Goal: Task Accomplishment & Management: Complete application form

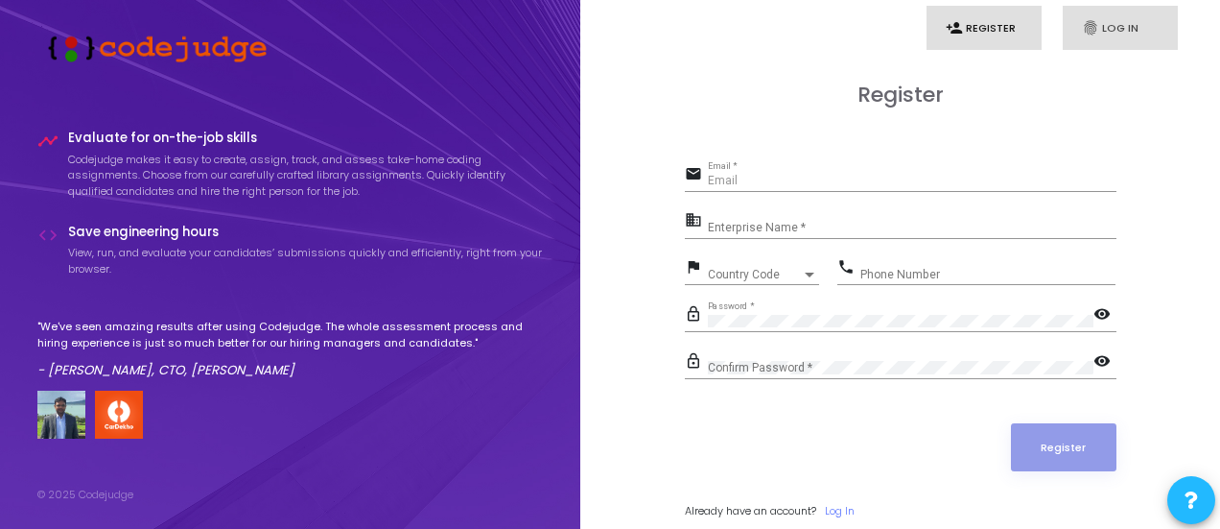
type input "[DOMAIN_NAME][EMAIL_ADDRESS][DOMAIN_NAME]"
click at [1103, 22] on link "fingerprint Log In" at bounding box center [1120, 28] width 115 height 45
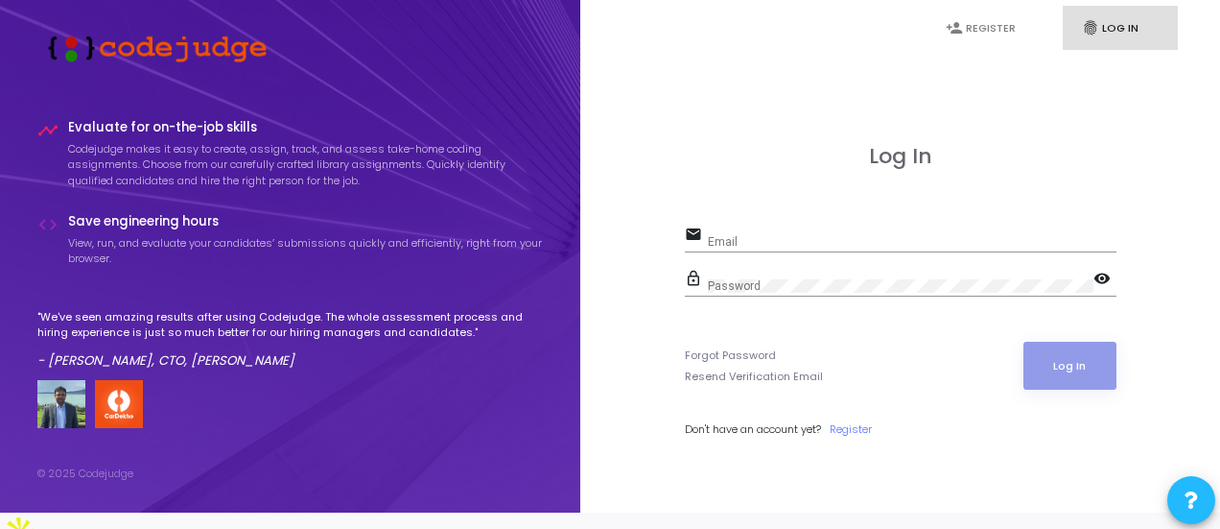
type input "deepa.bs@eastvantage.com"
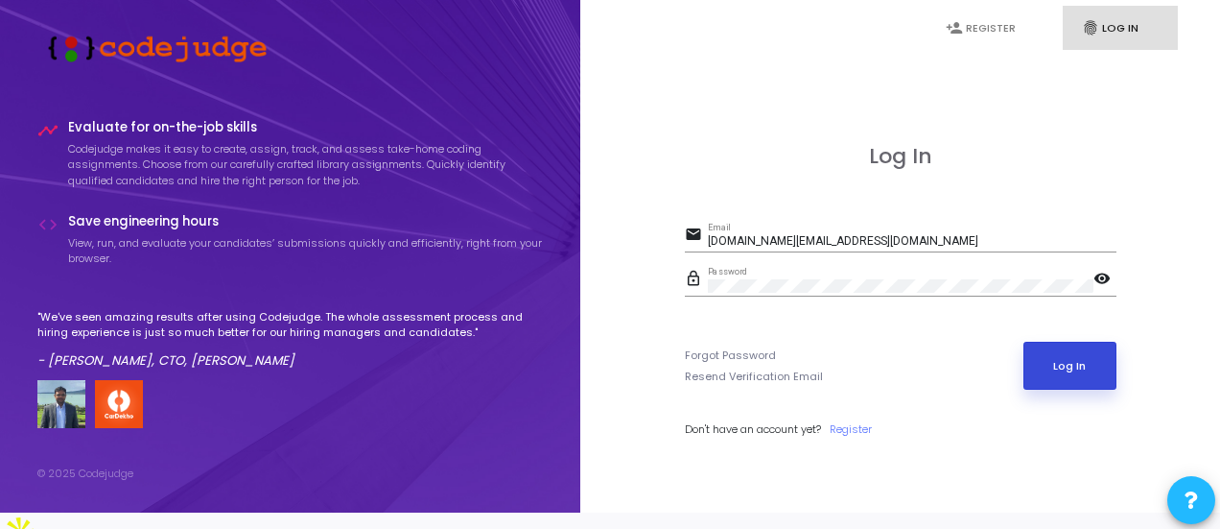
click at [1071, 374] on button "Log In" at bounding box center [1070, 366] width 93 height 48
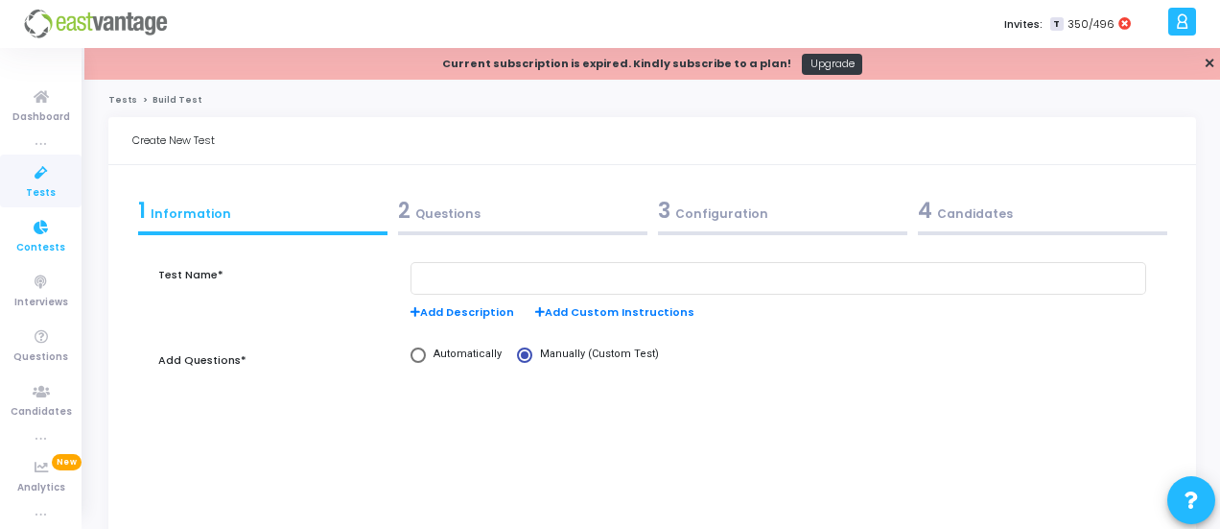
click at [50, 242] on span "Contests" at bounding box center [40, 248] width 49 height 16
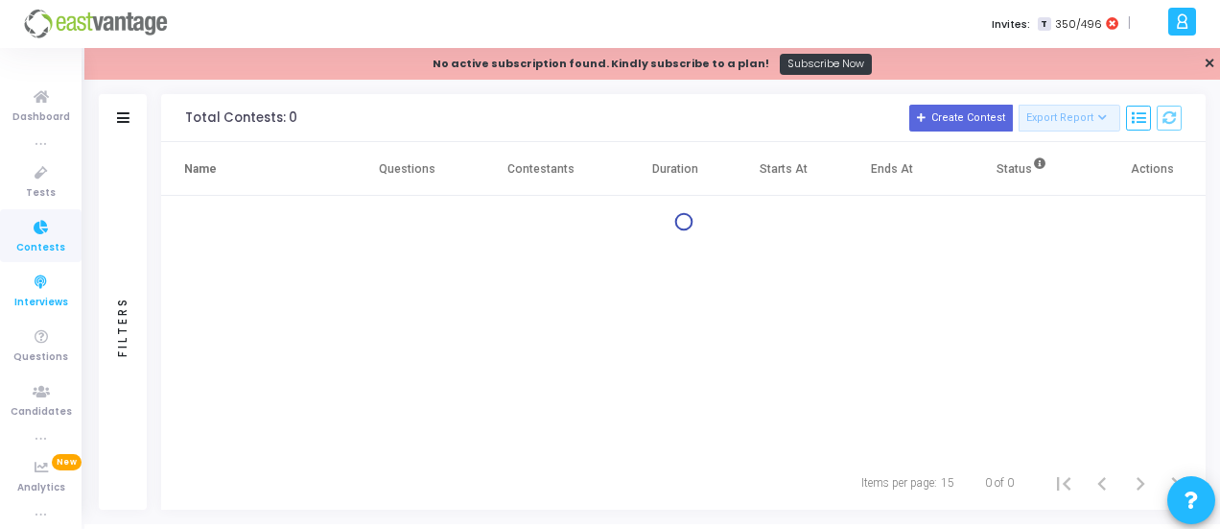
click at [39, 289] on icon at bounding box center [41, 283] width 40 height 24
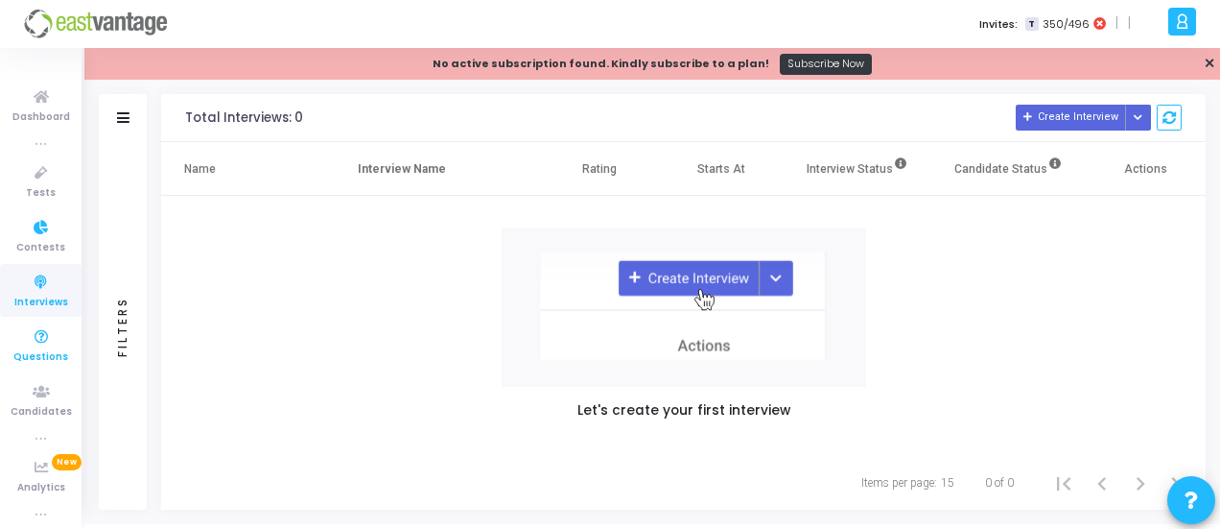
click at [50, 342] on icon at bounding box center [41, 337] width 40 height 24
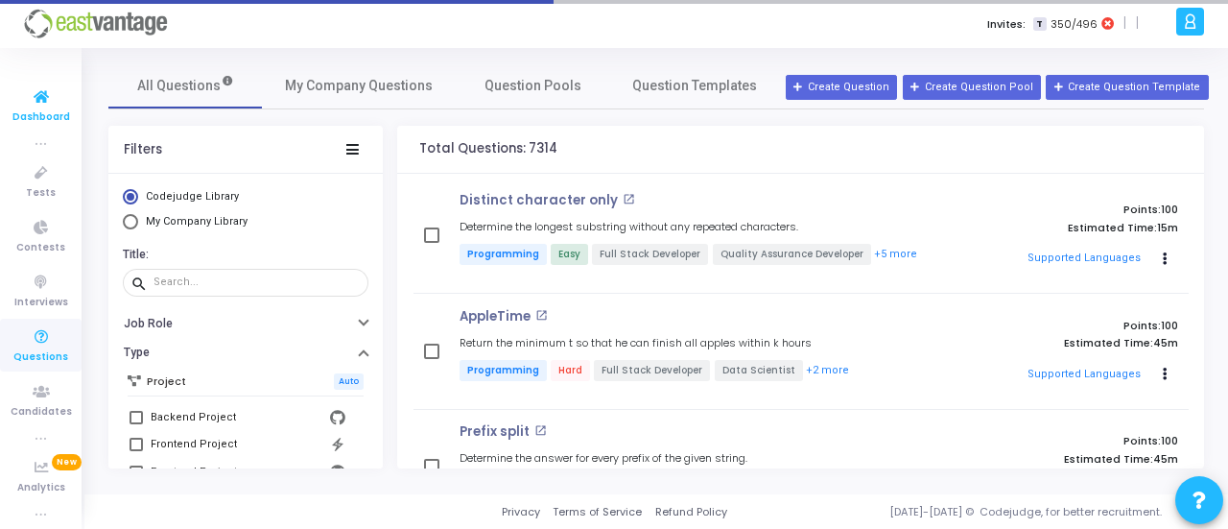
click at [52, 98] on icon at bounding box center [41, 97] width 40 height 24
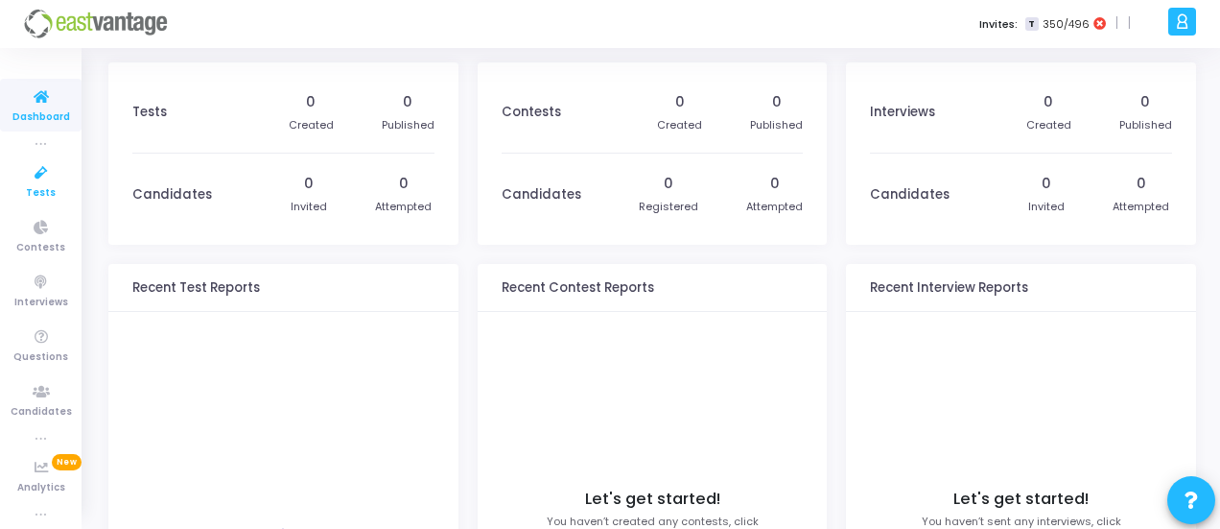
click at [45, 181] on icon at bounding box center [41, 173] width 40 height 24
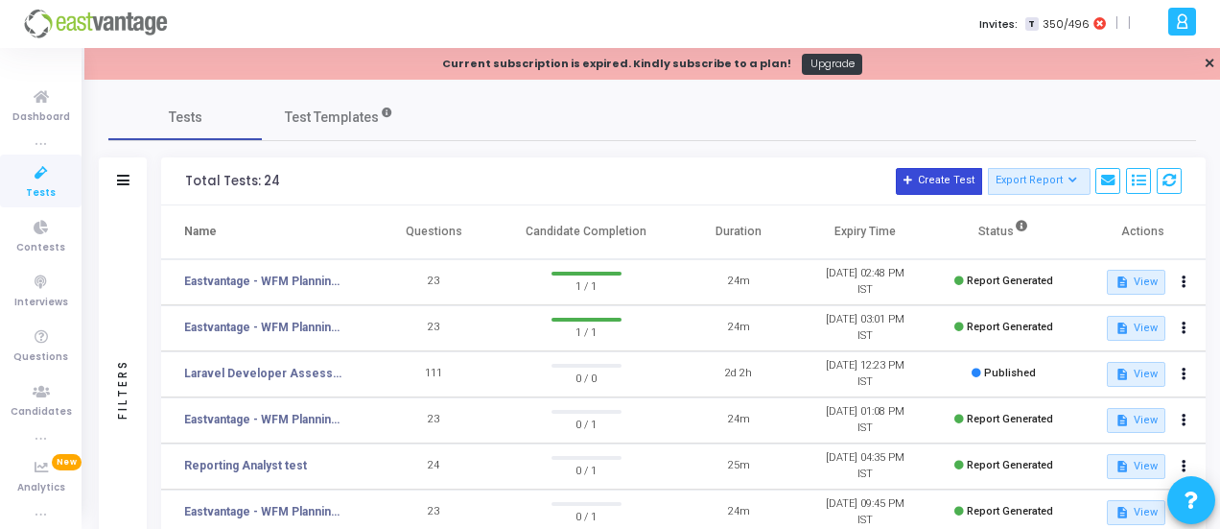
click at [944, 181] on button "Create Test" at bounding box center [939, 181] width 86 height 27
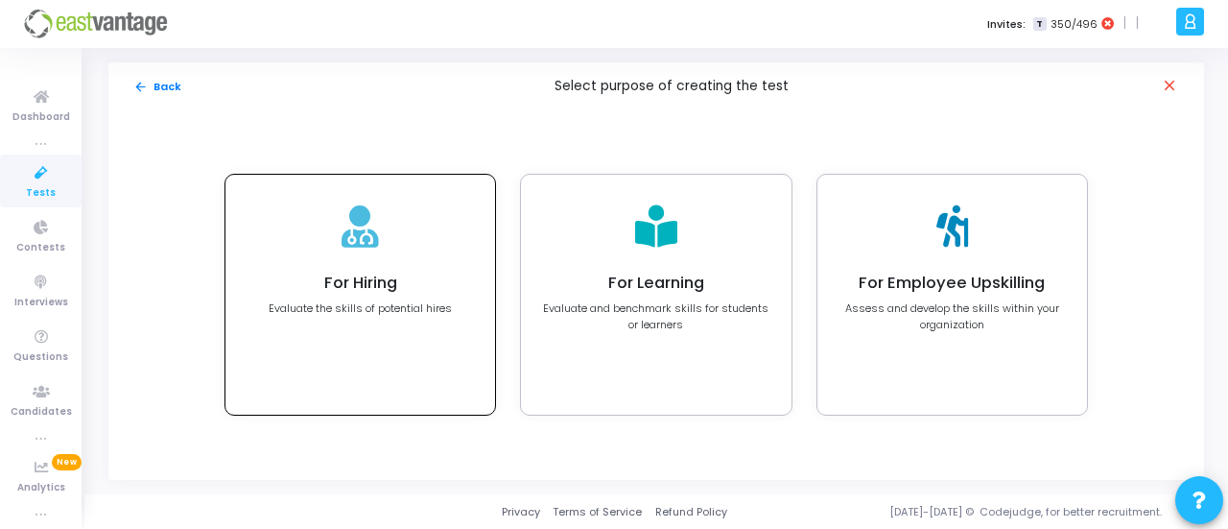
click at [397, 289] on h4 "For Hiring" at bounding box center [360, 282] width 183 height 19
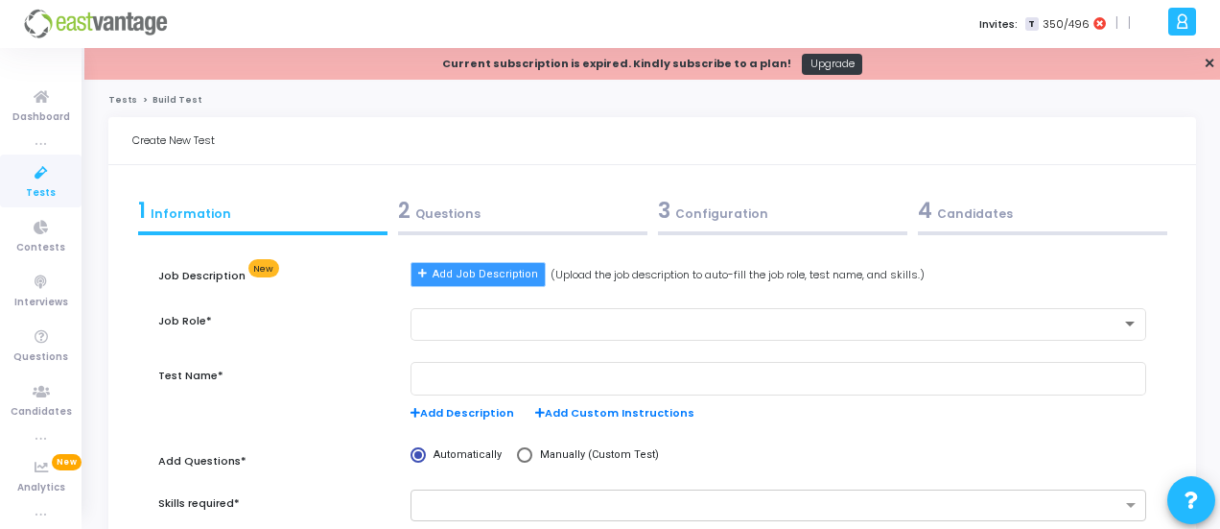
click at [460, 279] on span "Add Job Description" at bounding box center [486, 275] width 106 height 16
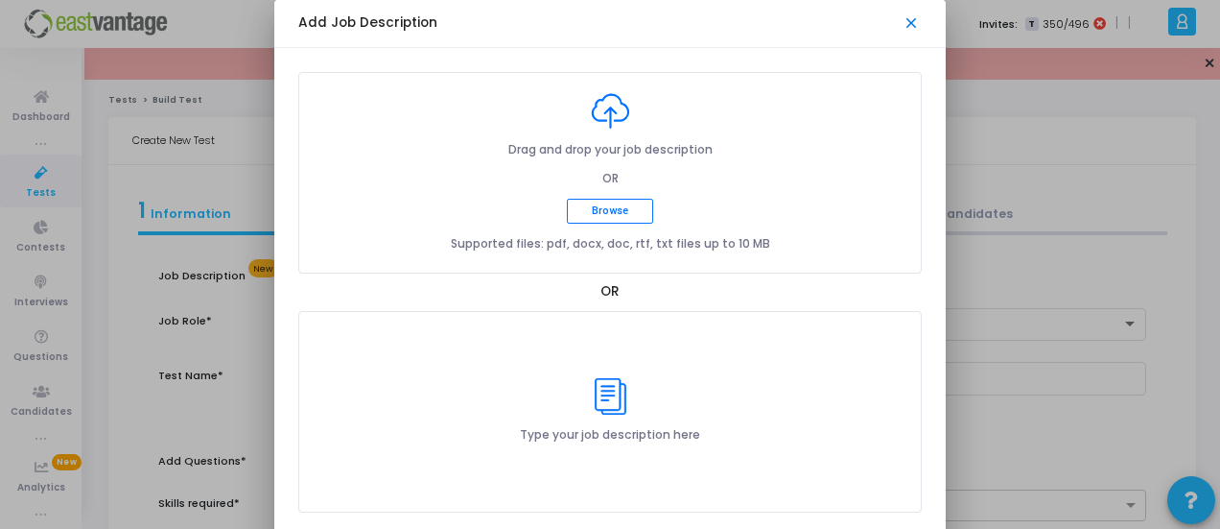
click at [909, 22] on mat-icon "close" at bounding box center [912, 23] width 19 height 19
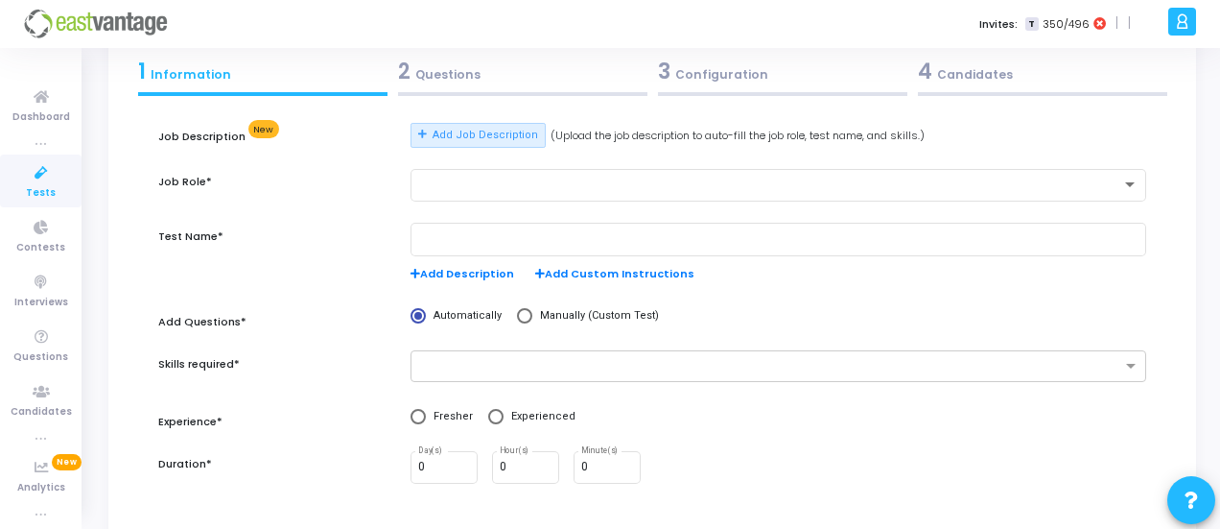
scroll to position [96, 0]
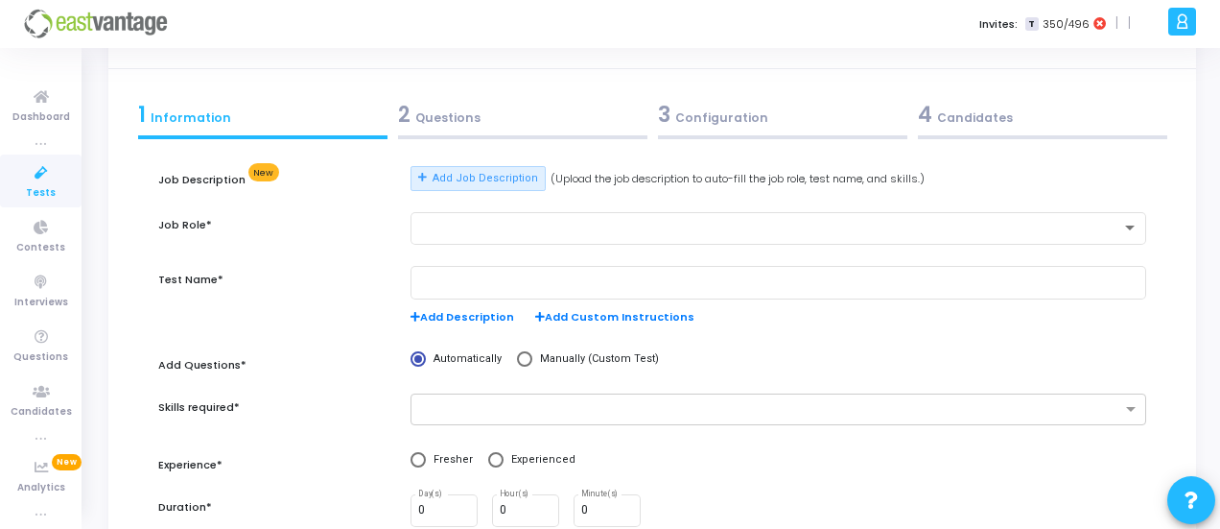
click at [718, 127] on div "3 Configuration" at bounding box center [782, 115] width 249 height 32
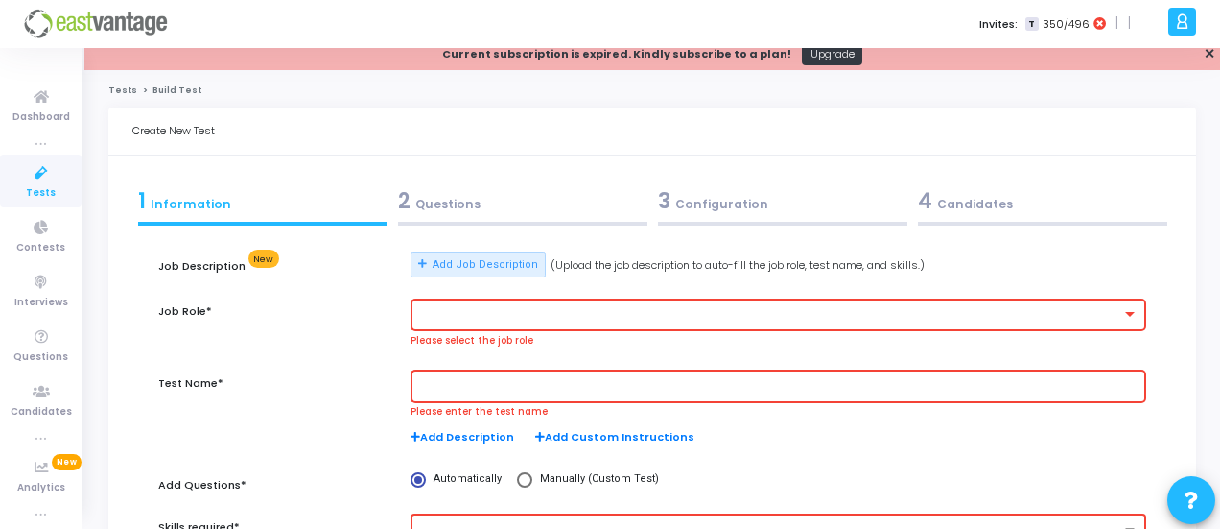
scroll to position [0, 0]
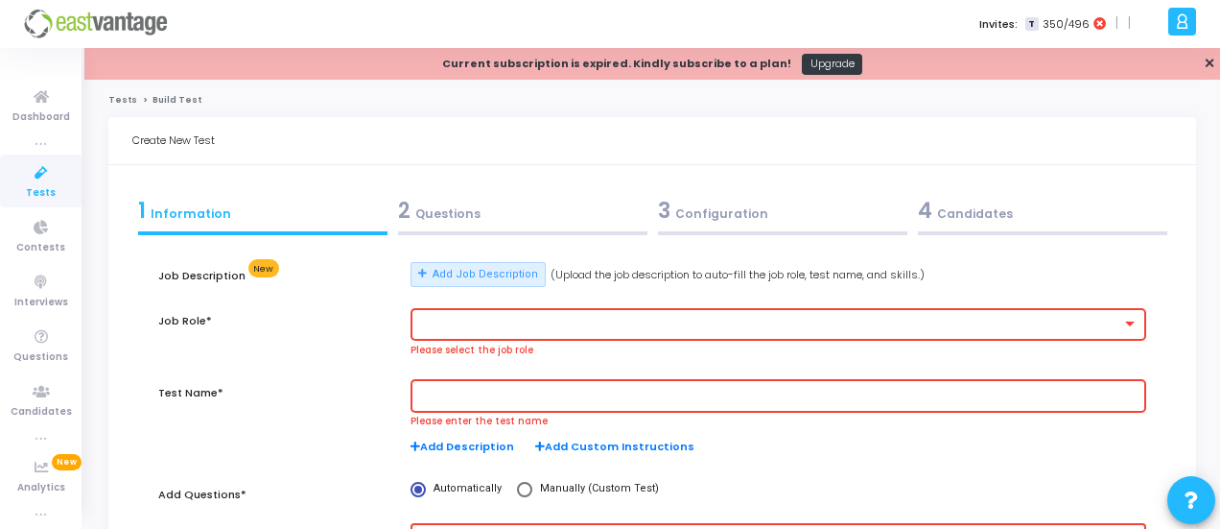
click at [470, 227] on div "2 Questions" at bounding box center [522, 215] width 260 height 52
click at [459, 308] on div at bounding box center [778, 322] width 720 height 35
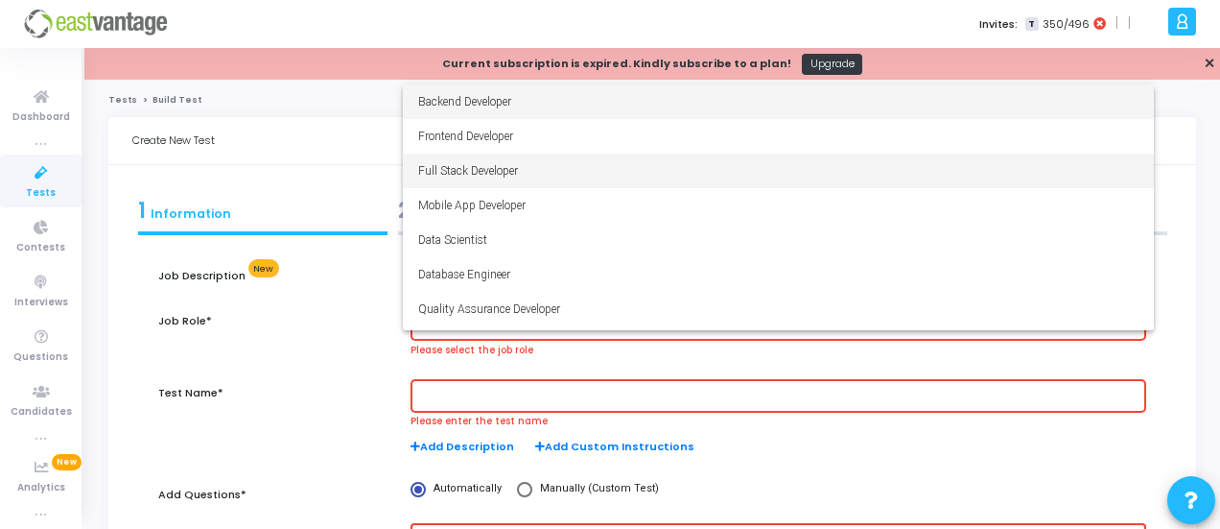
click at [495, 162] on span "Full Stack Developer" at bounding box center [778, 170] width 720 height 35
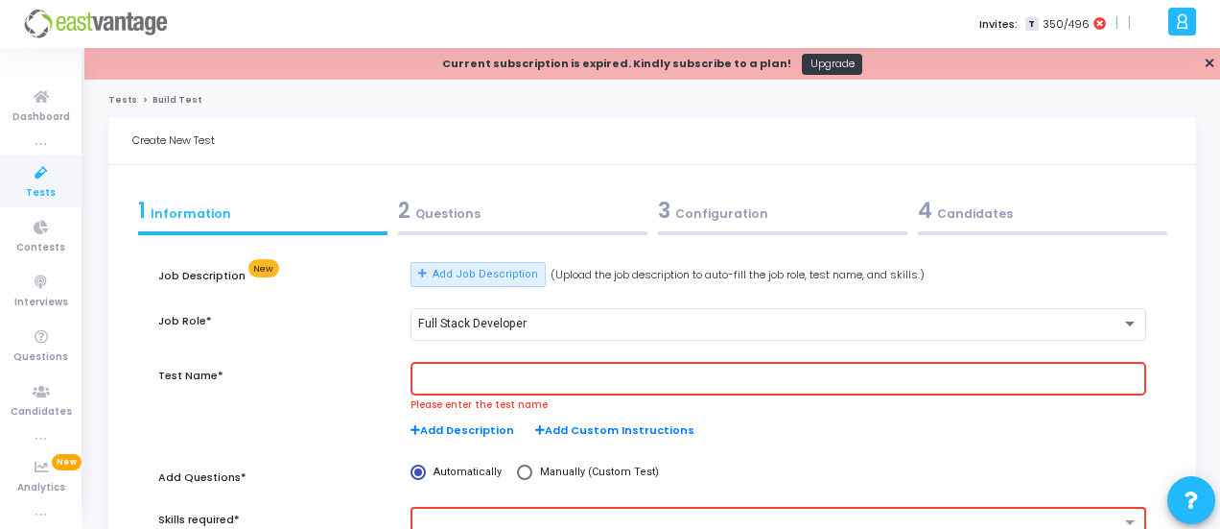
click at [473, 388] on div at bounding box center [778, 377] width 720 height 35
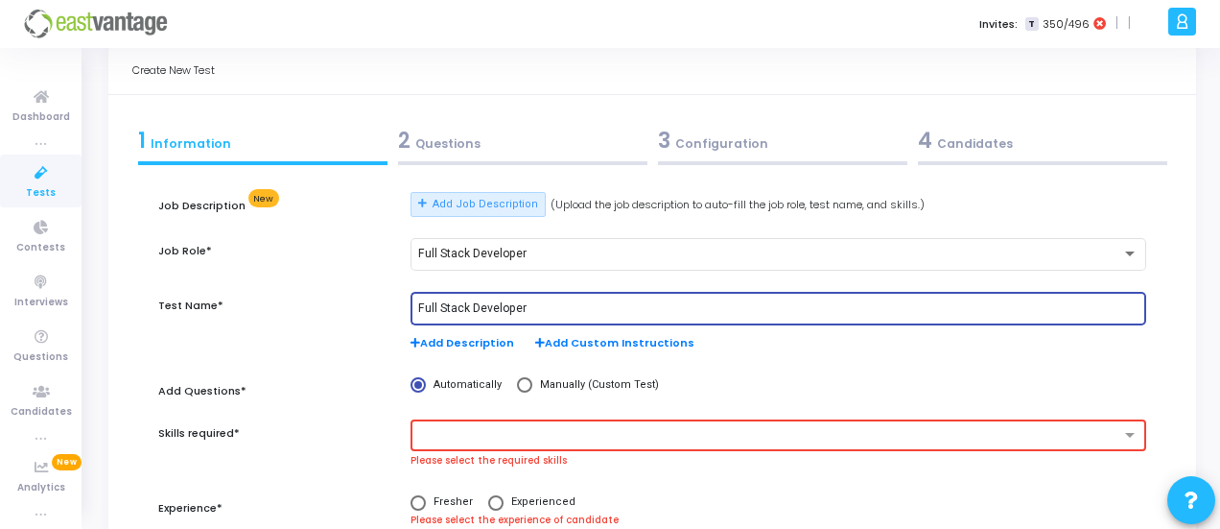
scroll to position [96, 0]
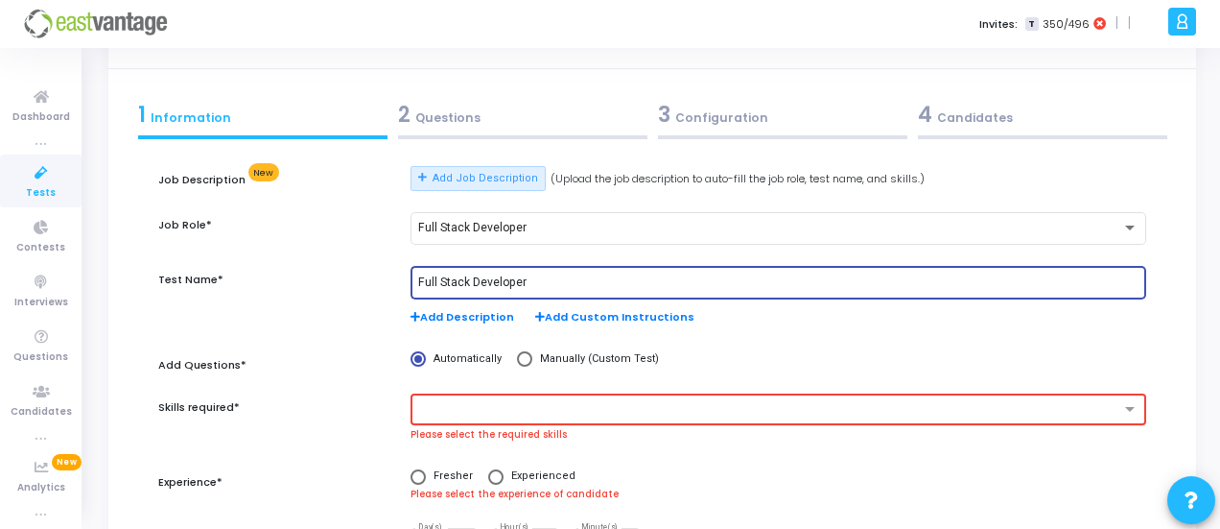
type input "Full Stack Developer"
click at [554, 410] on input "text" at bounding box center [771, 410] width 698 height 16
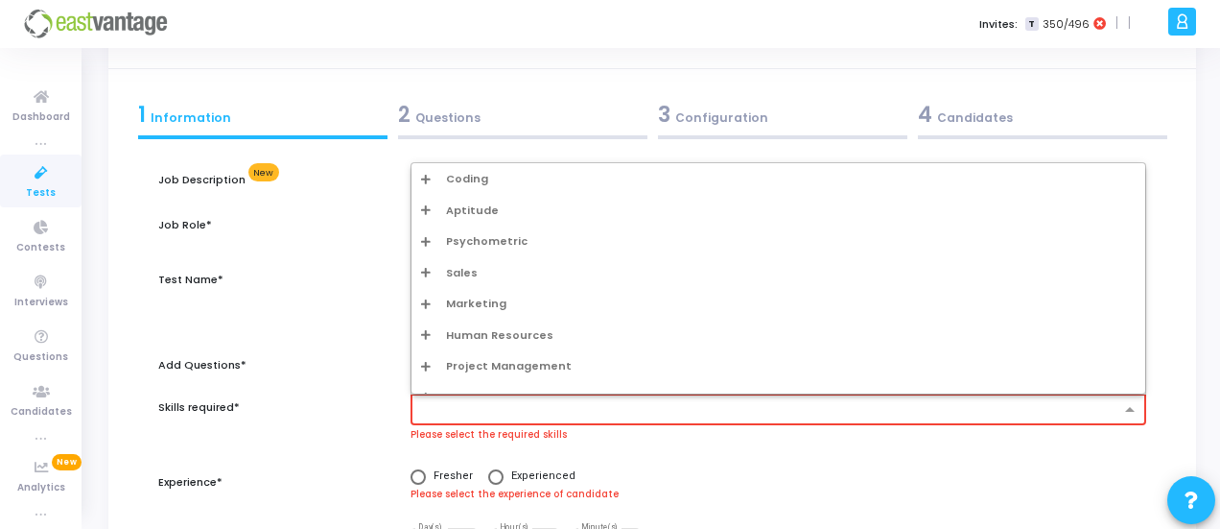
click at [495, 178] on div "Coding" at bounding box center [778, 179] width 715 height 16
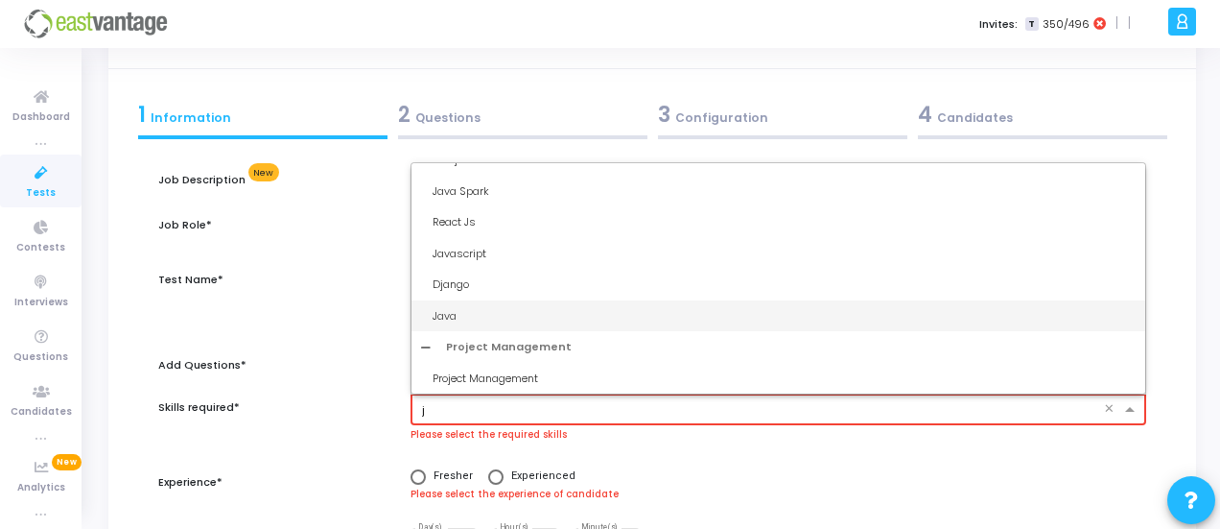
scroll to position [0, 0]
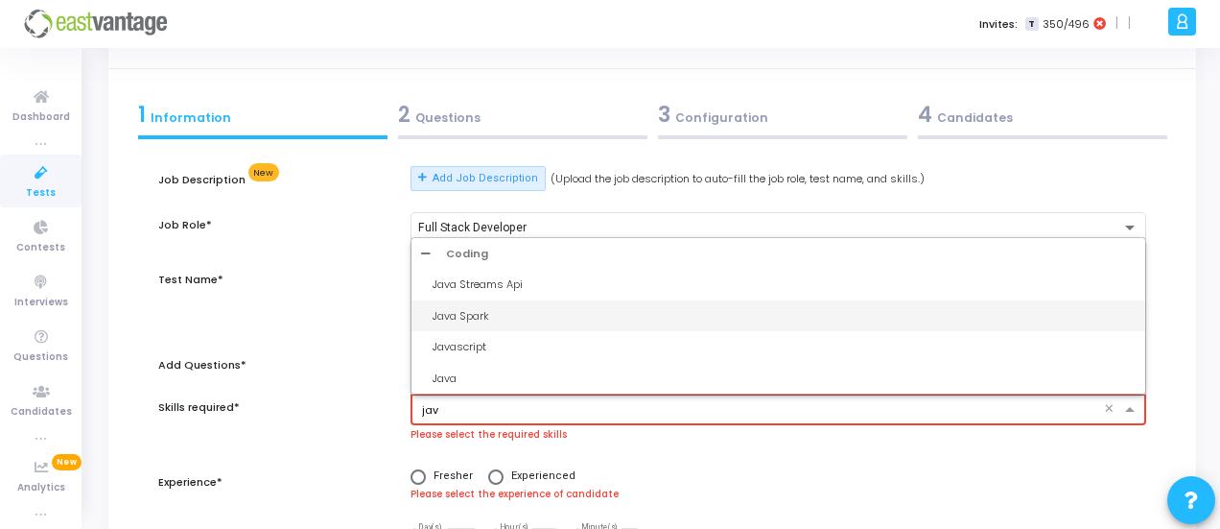
type input "java"
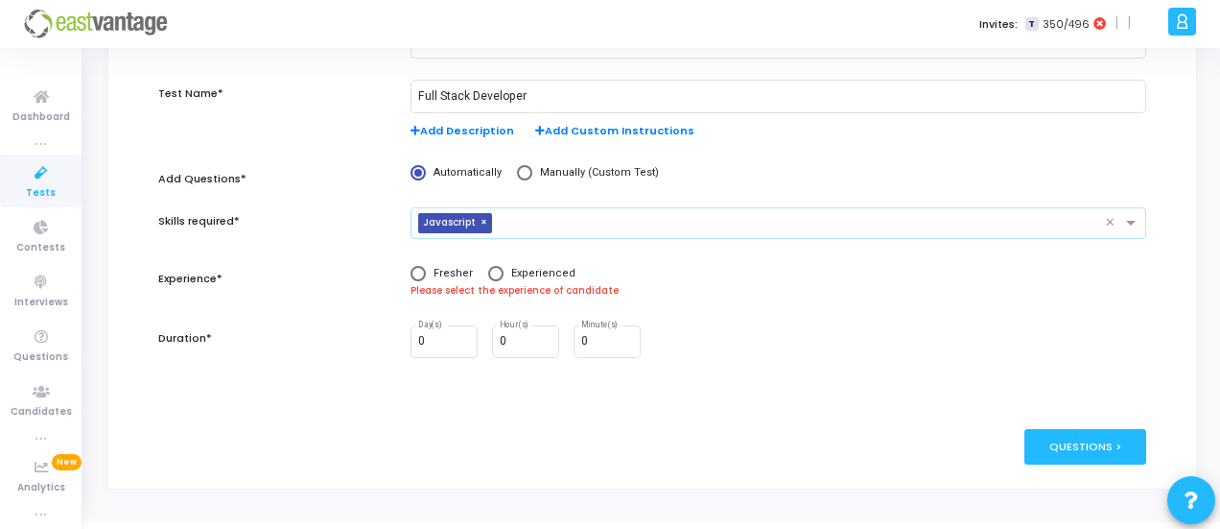
scroll to position [288, 0]
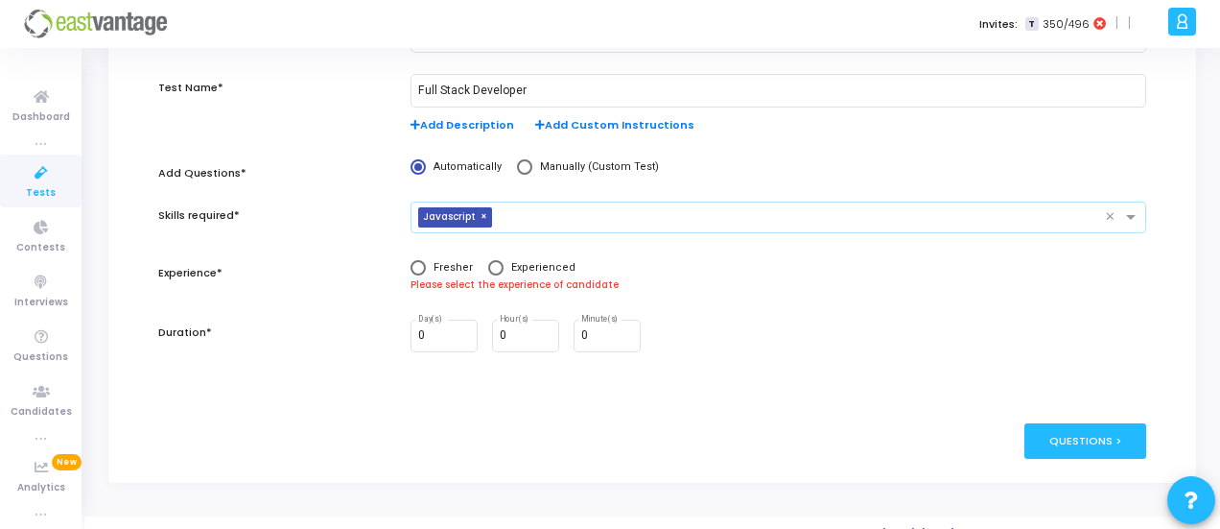
click at [423, 269] on span at bounding box center [418, 267] width 15 height 15
click at [423, 269] on input "Fresher" at bounding box center [418, 267] width 15 height 15
radio input "true"
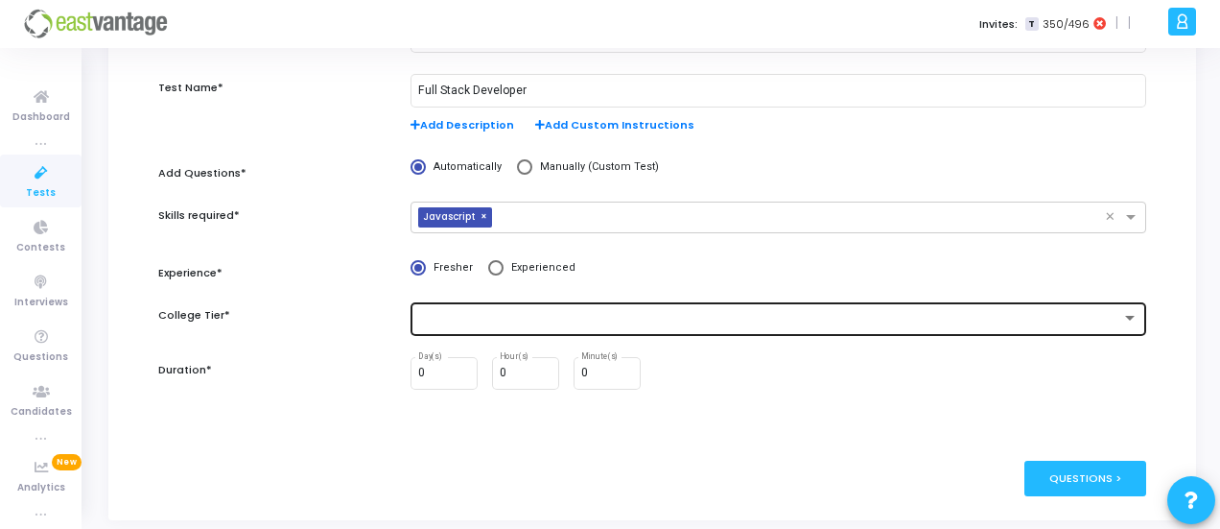
click at [445, 322] on div at bounding box center [769, 318] width 703 height 13
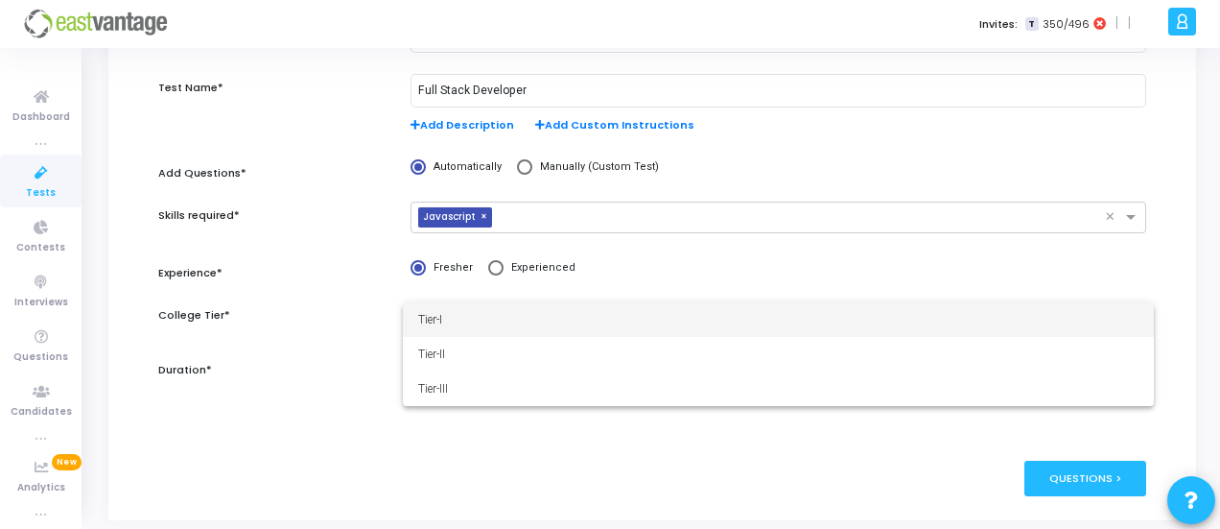
click at [445, 322] on span "Tier-I" at bounding box center [778, 319] width 720 height 35
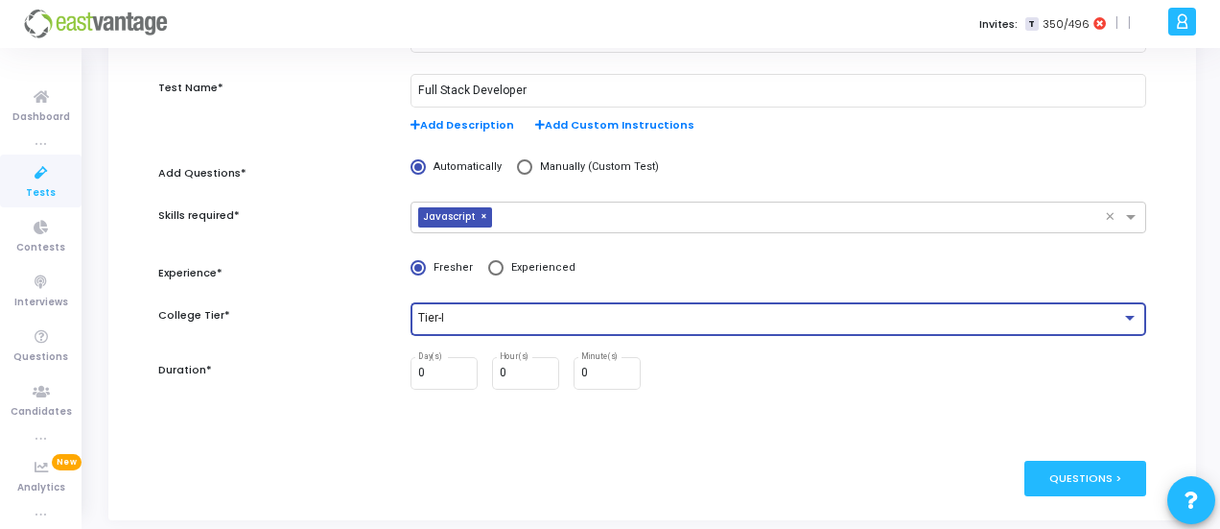
click at [488, 273] on span at bounding box center [495, 267] width 15 height 15
click at [488, 273] on input "Experienced" at bounding box center [495, 267] width 15 height 15
radio input "true"
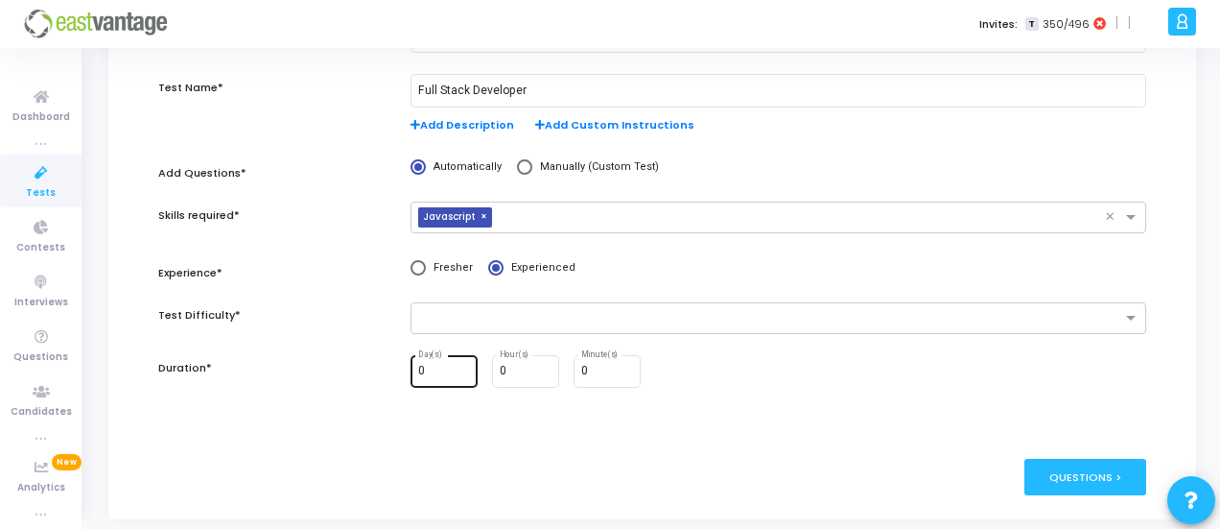
click at [449, 367] on input "0" at bounding box center [444, 371] width 52 height 13
type input "2"
click at [1100, 479] on div "Questions >" at bounding box center [1086, 476] width 122 height 35
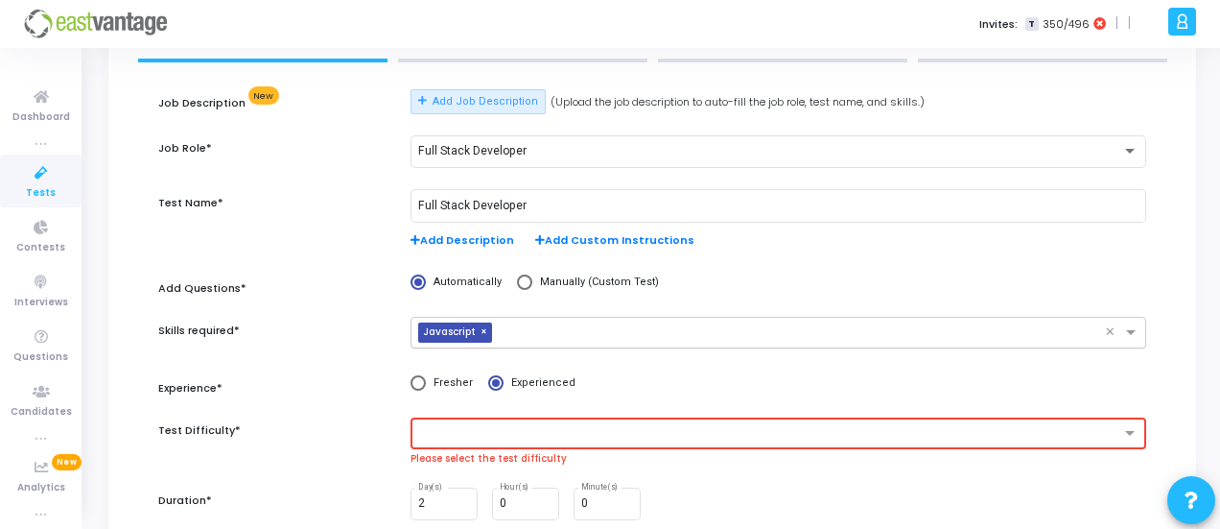
scroll to position [192, 0]
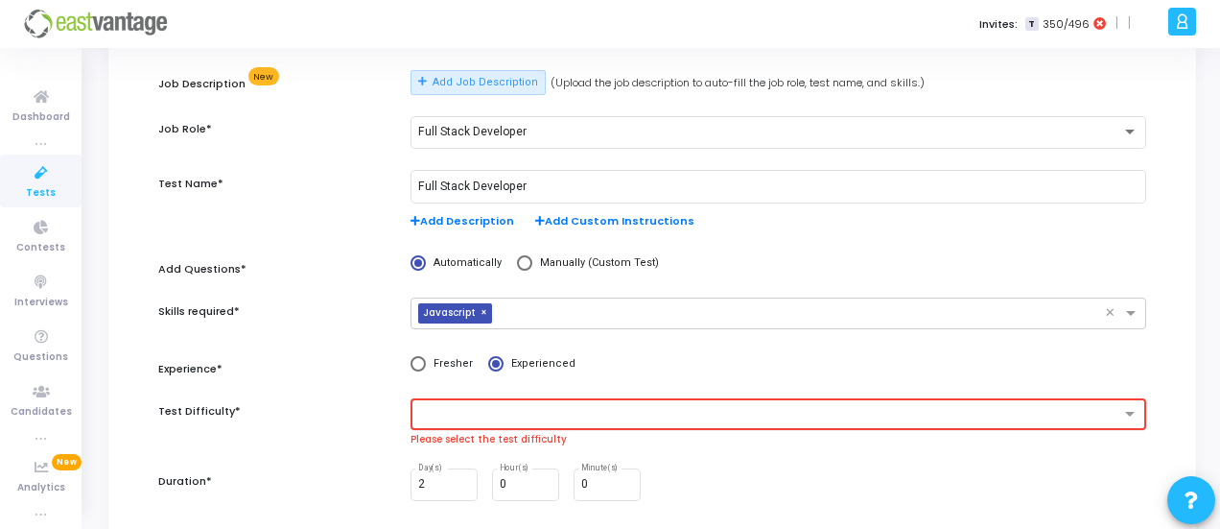
click at [504, 410] on input "text" at bounding box center [771, 415] width 698 height 16
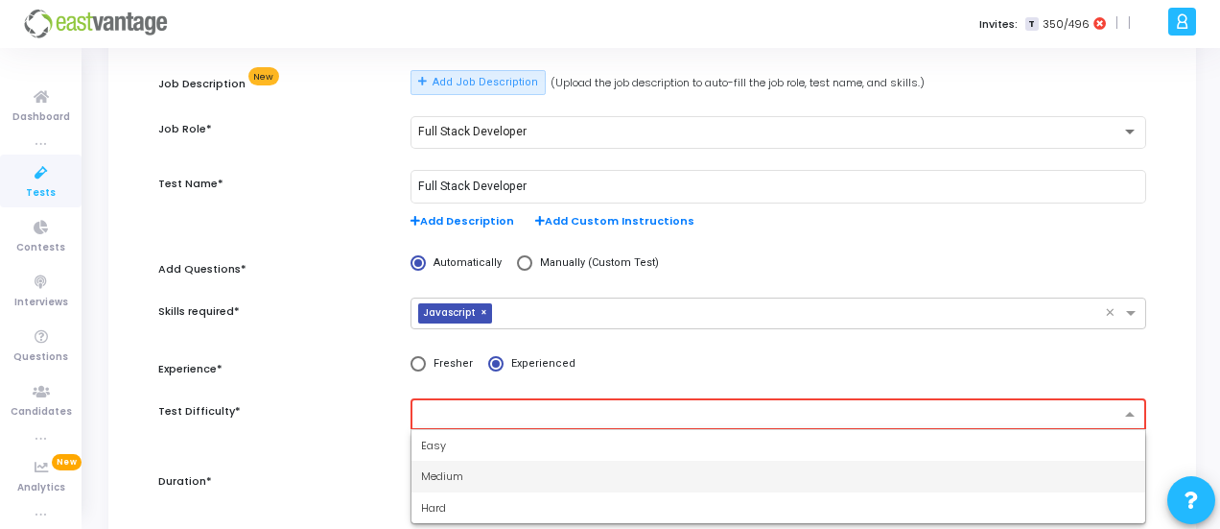
click at [497, 477] on div "Medium" at bounding box center [779, 476] width 734 height 32
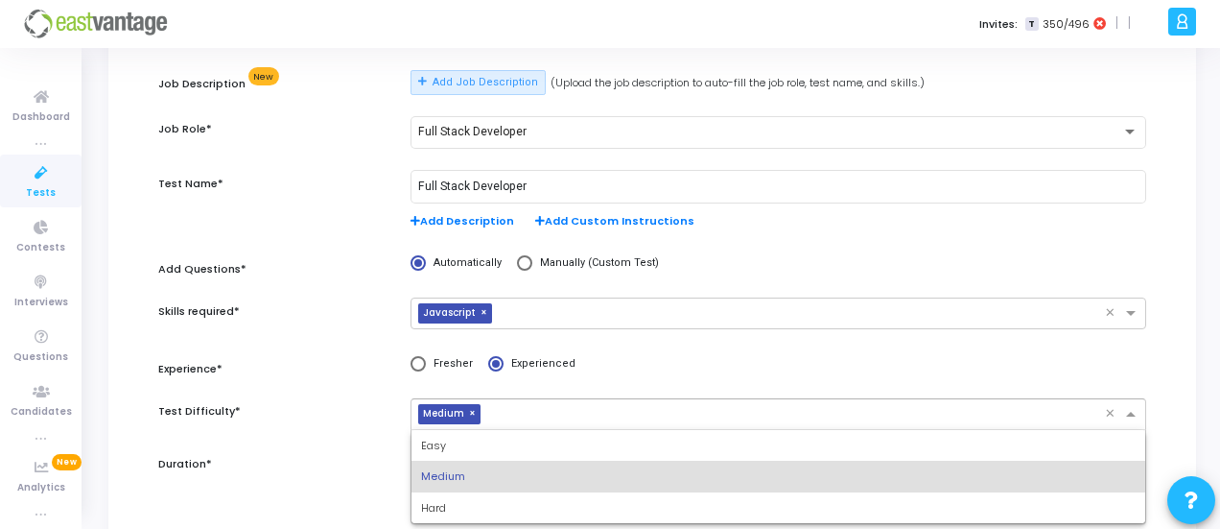
click at [639, 407] on input "text" at bounding box center [796, 415] width 617 height 16
click at [508, 446] on div "Easy" at bounding box center [779, 446] width 734 height 32
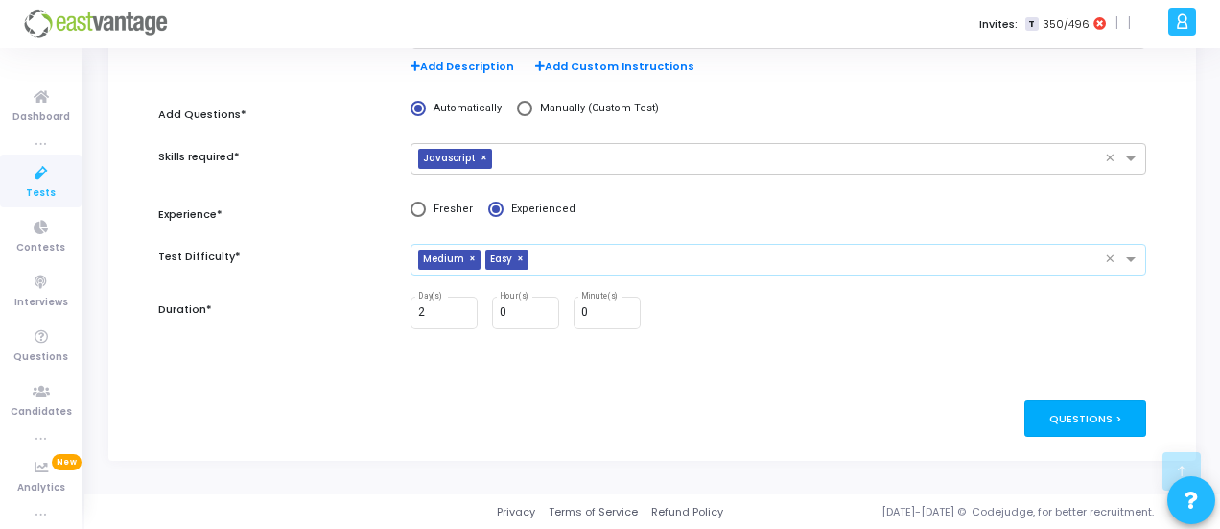
click at [1106, 421] on div "Questions >" at bounding box center [1086, 417] width 122 height 35
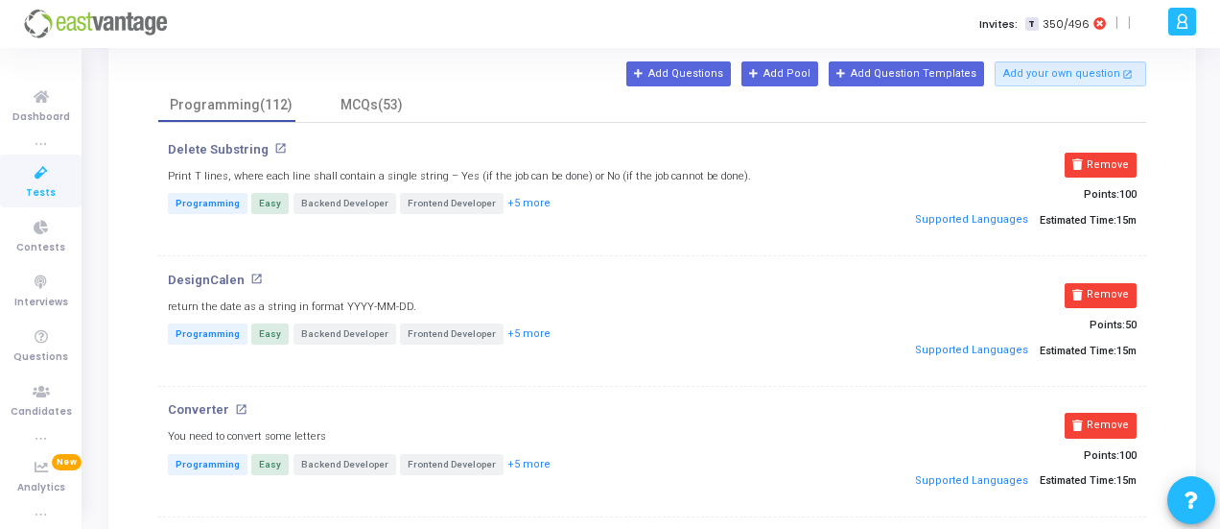
scroll to position [96, 0]
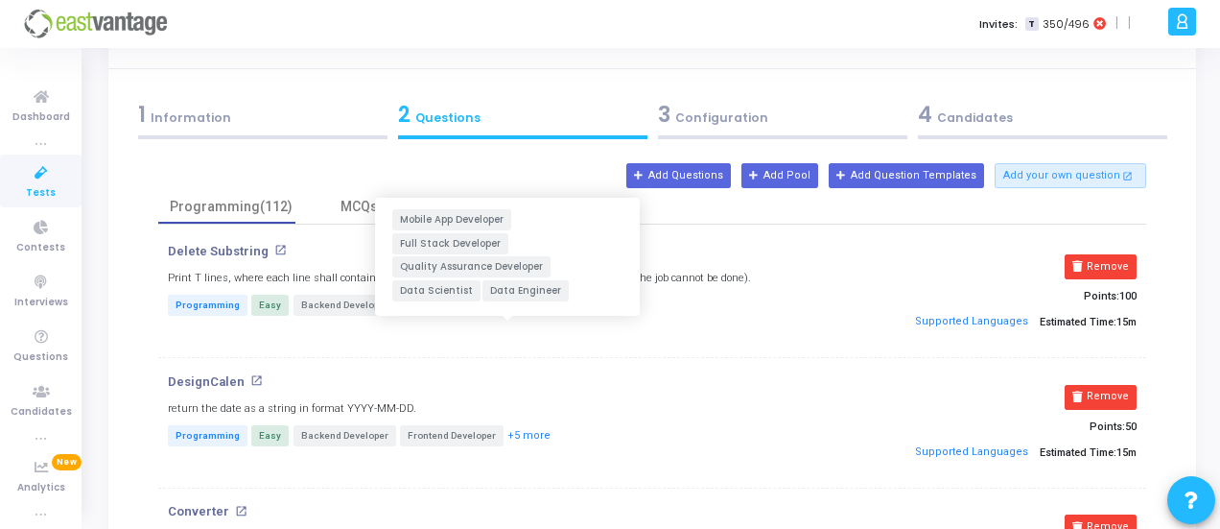
click at [507, 308] on button "+5 more" at bounding box center [529, 305] width 45 height 18
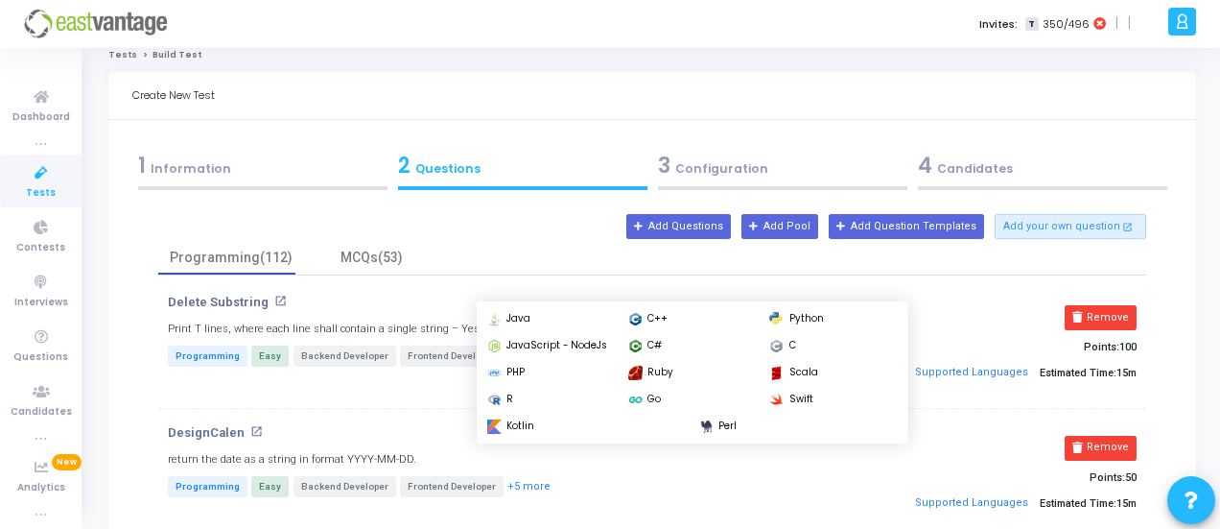
scroll to position [0, 0]
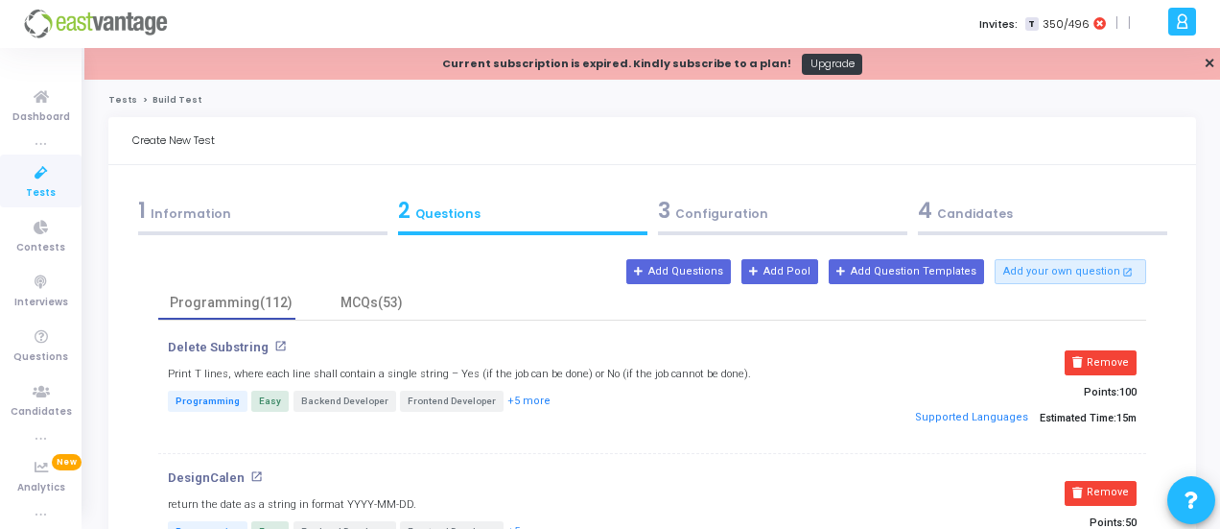
click at [51, 176] on icon at bounding box center [41, 173] width 40 height 24
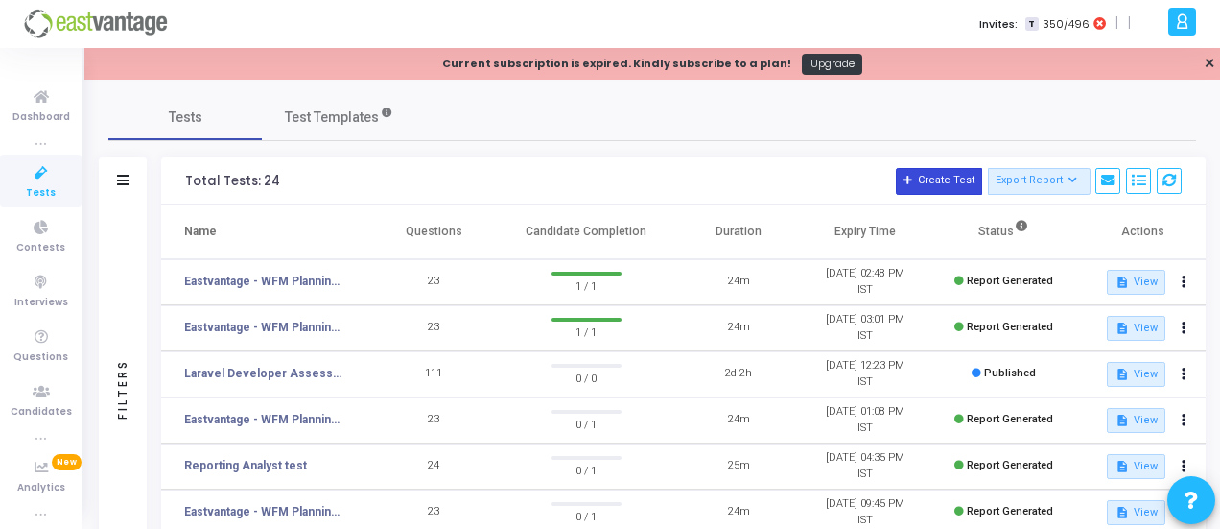
click at [914, 178] on icon at bounding box center [909, 181] width 11 height 11
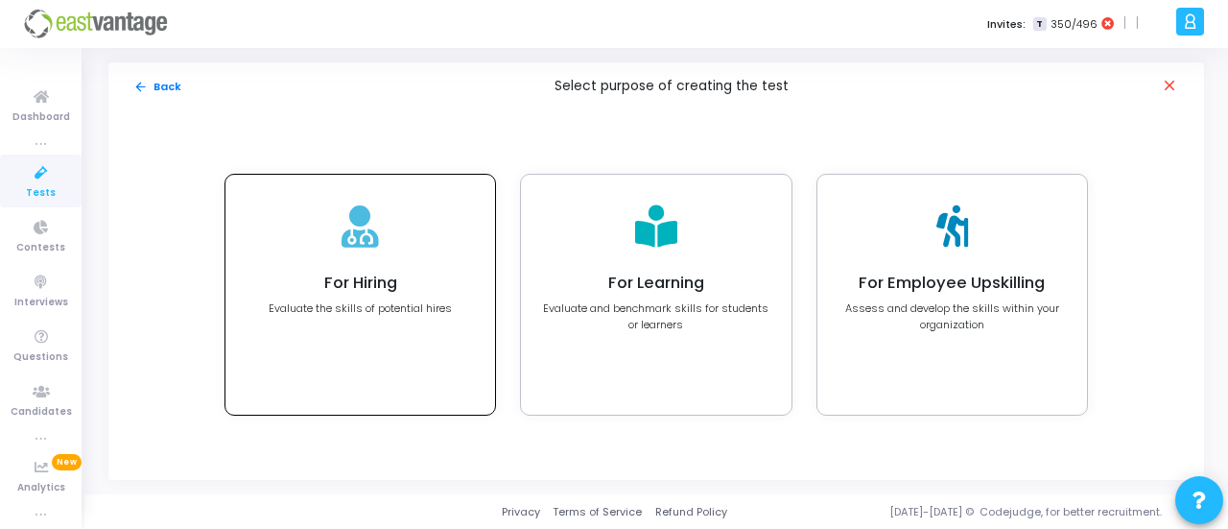
click at [317, 253] on div "For Hiring Evaluate the skills of potential hires" at bounding box center [360, 295] width 270 height 240
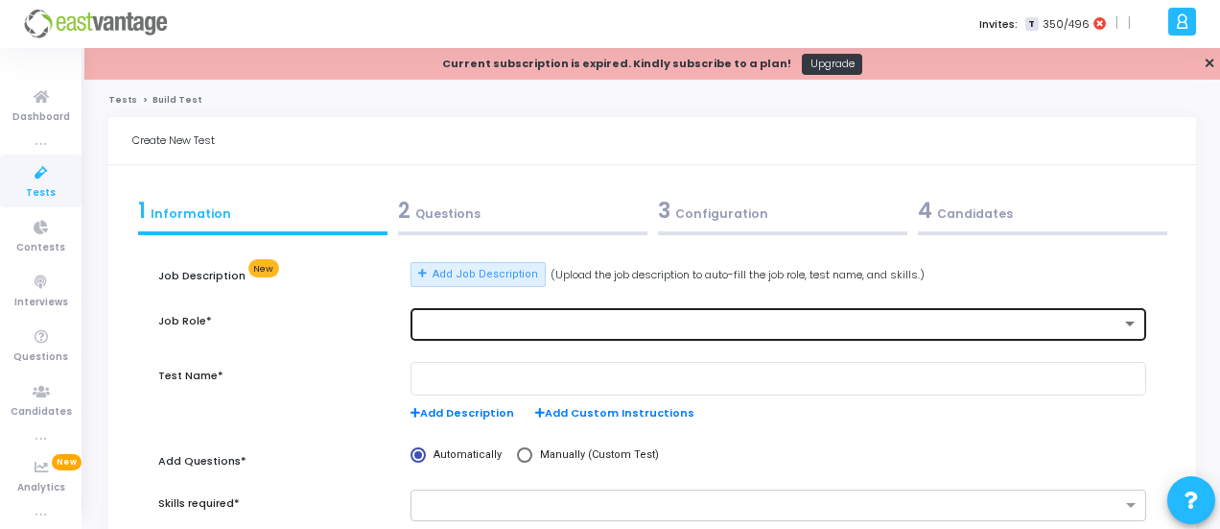
click at [489, 329] on div at bounding box center [769, 324] width 703 height 13
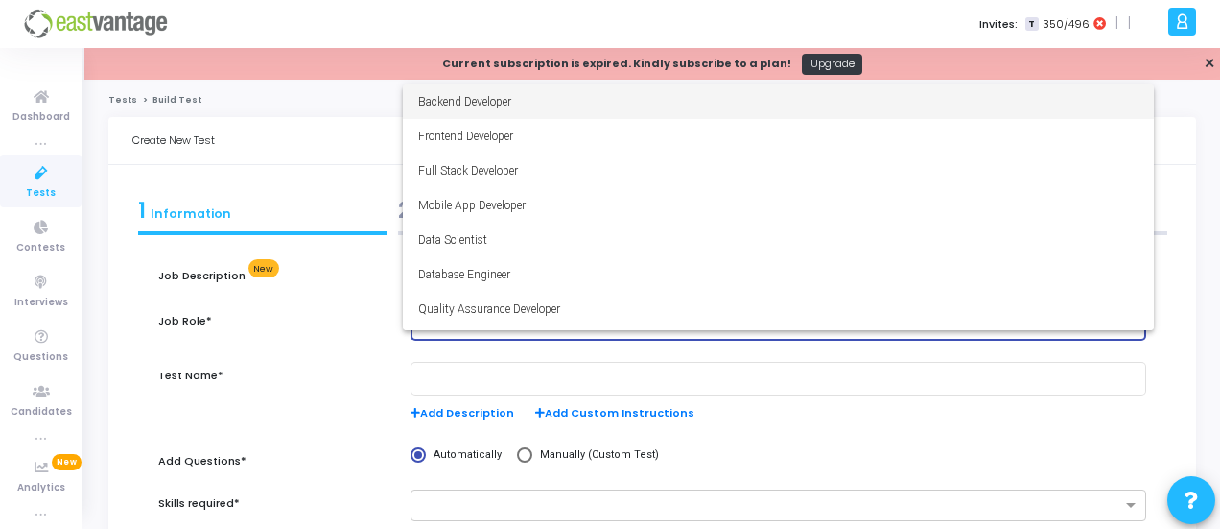
click at [313, 159] on div at bounding box center [610, 264] width 1220 height 529
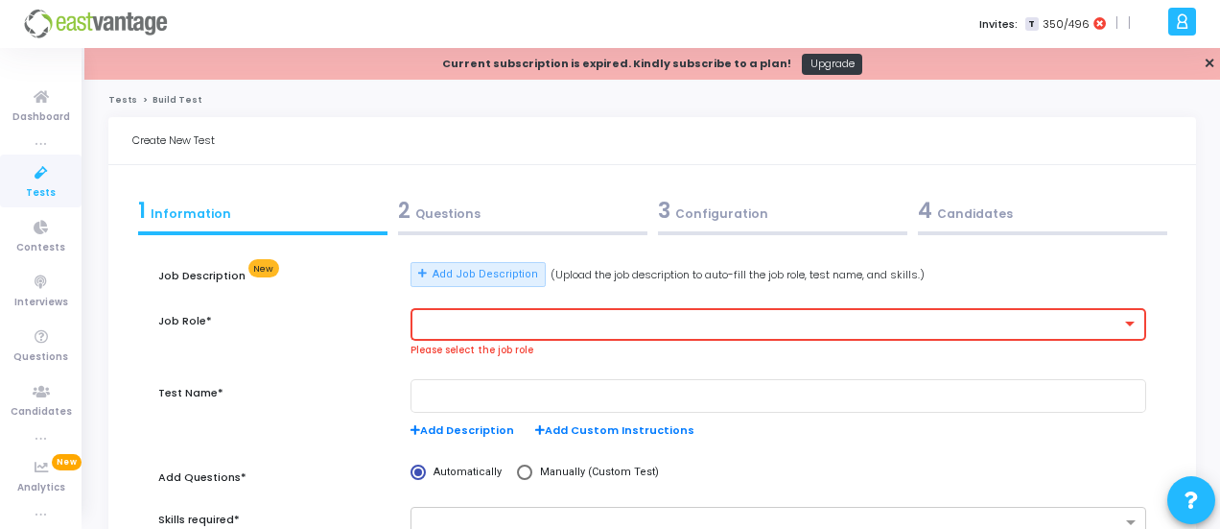
scroll to position [56, 0]
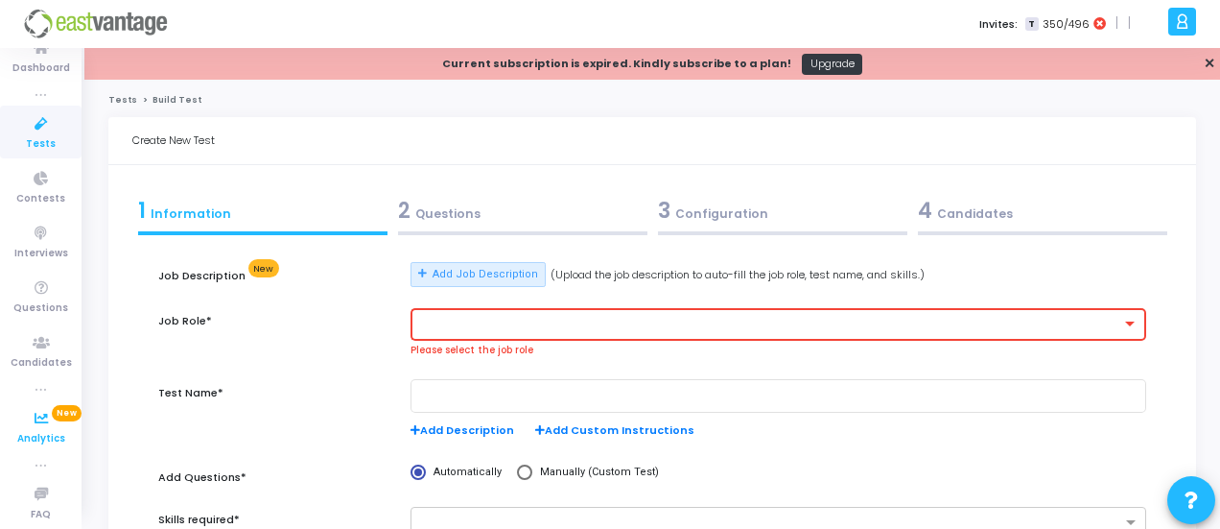
click at [46, 431] on span "Analytics" at bounding box center [41, 439] width 48 height 16
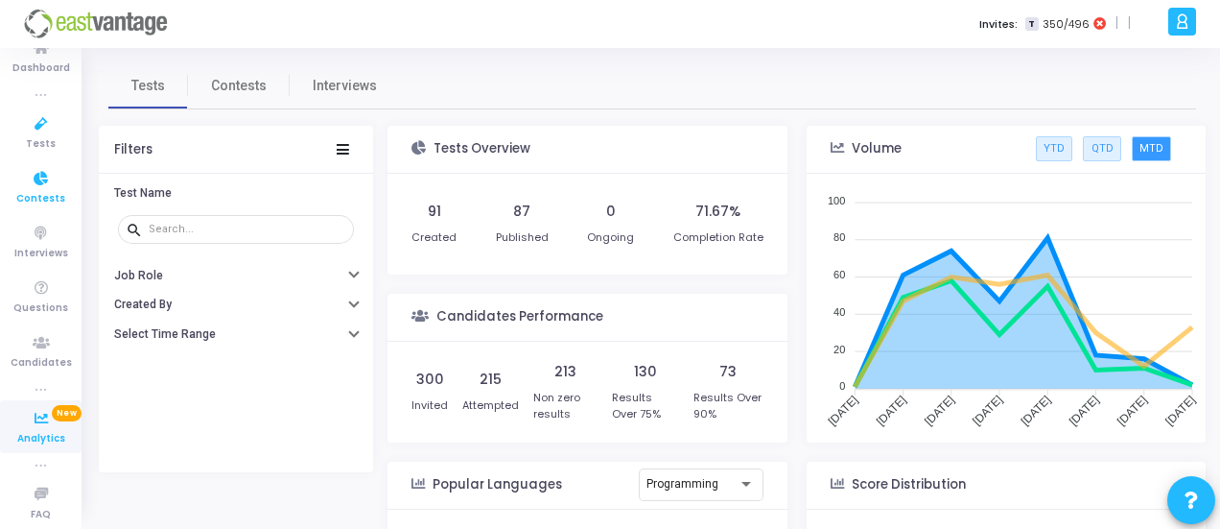
click at [42, 172] on icon at bounding box center [41, 179] width 40 height 24
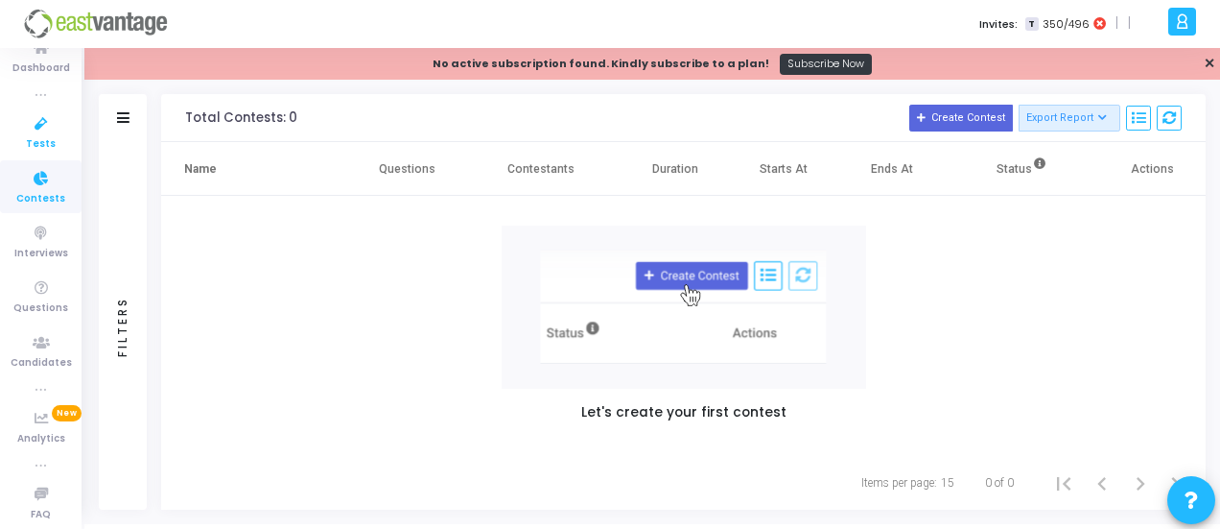
click at [49, 126] on icon at bounding box center [41, 124] width 40 height 24
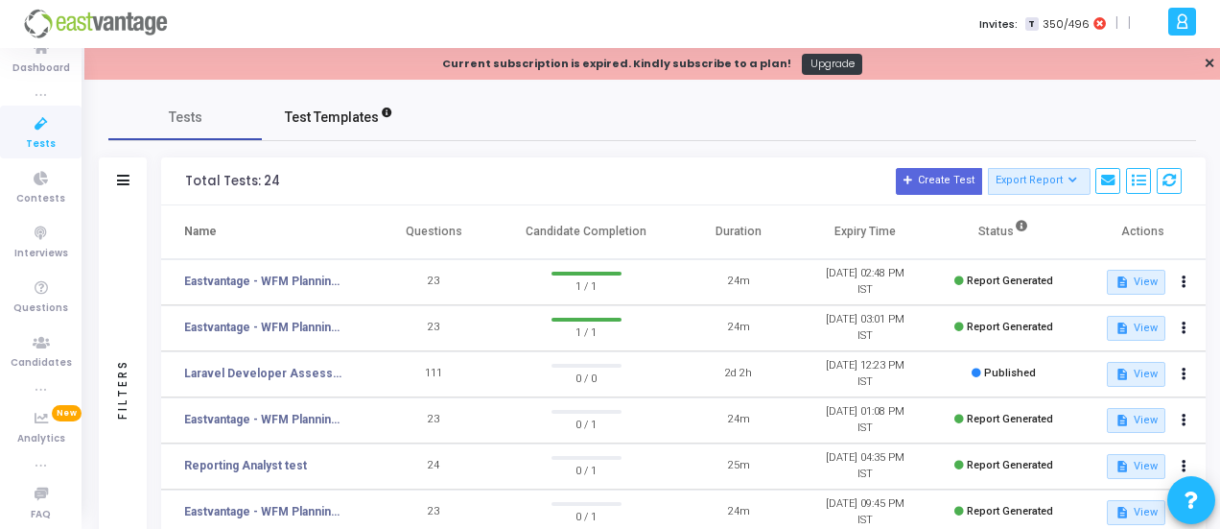
click at [317, 122] on span "Test Templates" at bounding box center [332, 117] width 94 height 20
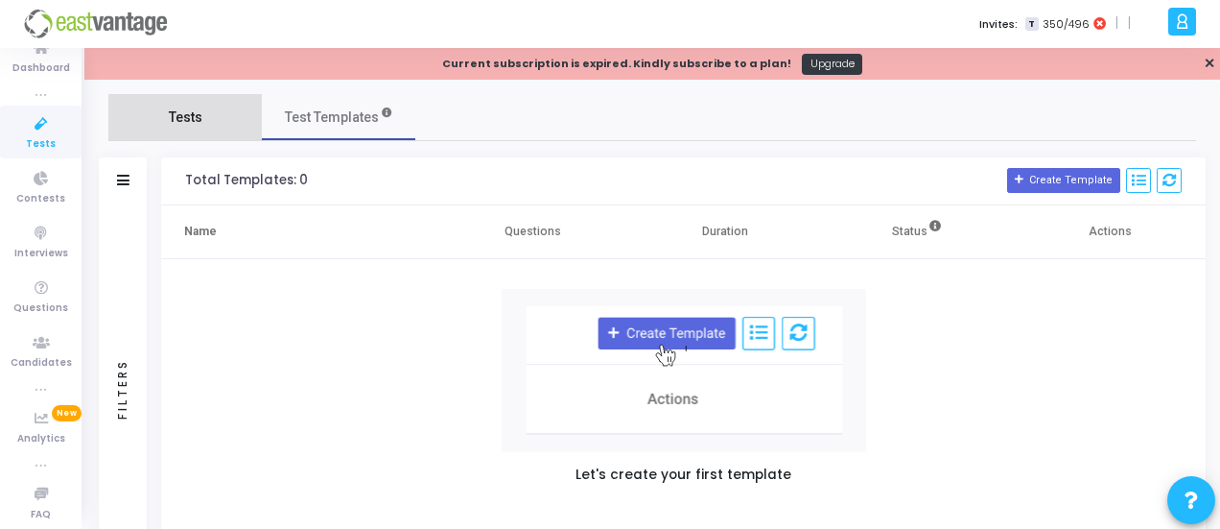
click at [207, 122] on link "Tests" at bounding box center [184, 117] width 153 height 46
